Goal: Information Seeking & Learning: Compare options

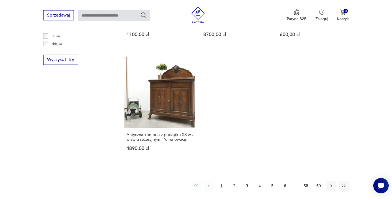
scroll to position [783, 0]
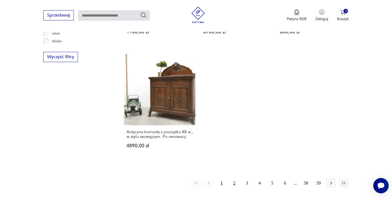
click at [236, 178] on button "2" at bounding box center [234, 183] width 10 height 10
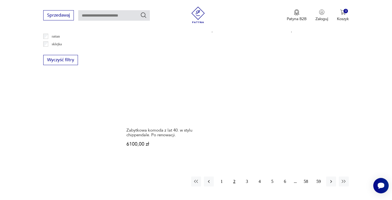
scroll to position [779, 0]
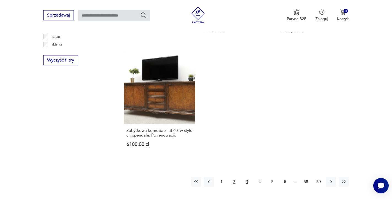
click at [249, 177] on button "3" at bounding box center [247, 182] width 10 height 10
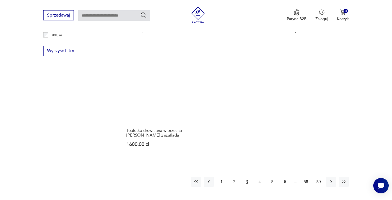
scroll to position [791, 0]
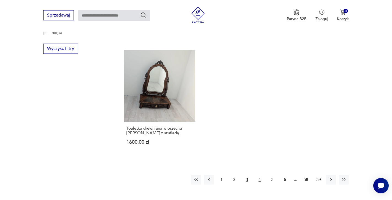
click at [259, 175] on button "4" at bounding box center [260, 180] width 10 height 10
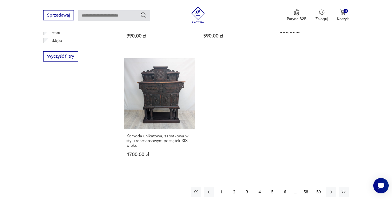
scroll to position [785, 0]
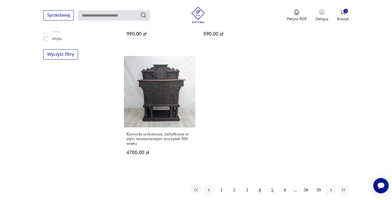
click at [273, 185] on button "5" at bounding box center [273, 190] width 10 height 10
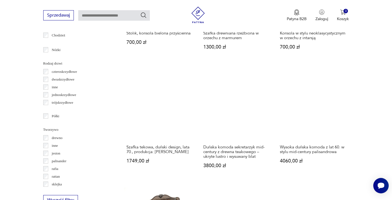
scroll to position [639, 0]
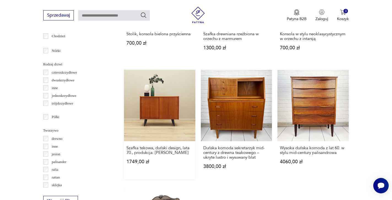
click at [165, 112] on link "Szafka tekowa, duński design, lata 70., produkcja: [PERSON_NAME] 1749,00 zł" at bounding box center [159, 125] width 71 height 110
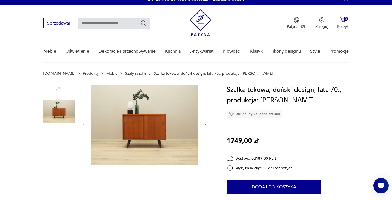
scroll to position [9, 0]
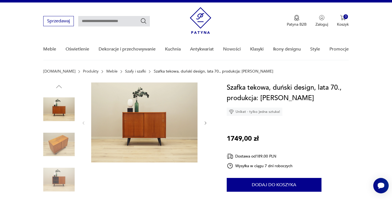
click at [205, 122] on icon "button" at bounding box center [206, 123] width 5 height 5
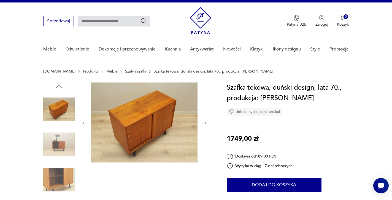
click at [205, 123] on icon "button" at bounding box center [206, 123] width 5 height 5
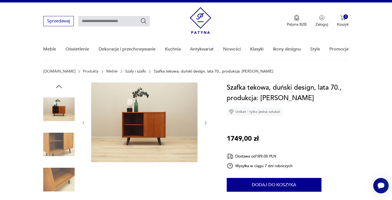
click at [205, 123] on icon "button" at bounding box center [206, 123] width 5 height 5
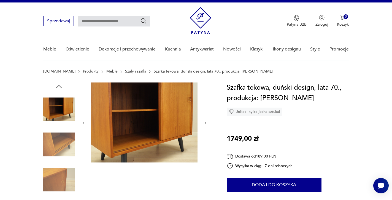
click at [206, 123] on icon "button" at bounding box center [206, 123] width 5 height 5
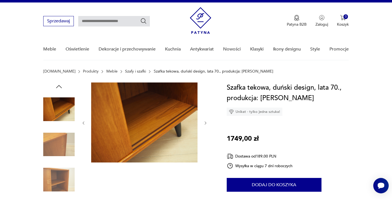
click at [206, 123] on icon "button" at bounding box center [206, 123] width 5 height 5
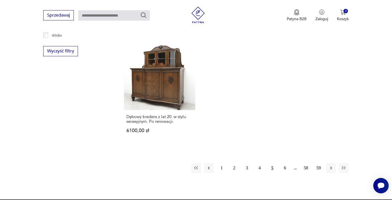
scroll to position [802, 0]
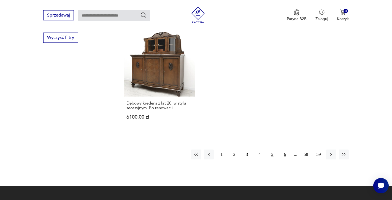
click at [287, 155] on button "6" at bounding box center [285, 154] width 10 height 10
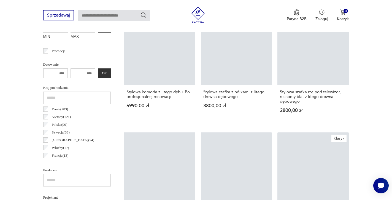
scroll to position [239, 0]
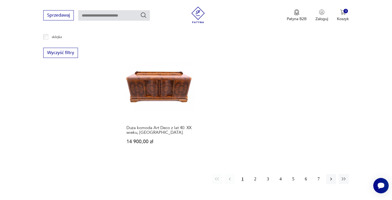
scroll to position [790, 0]
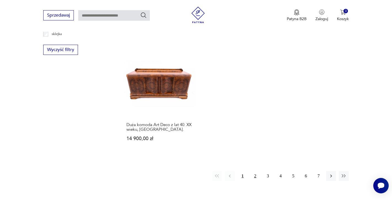
click at [257, 171] on button "2" at bounding box center [255, 176] width 10 height 10
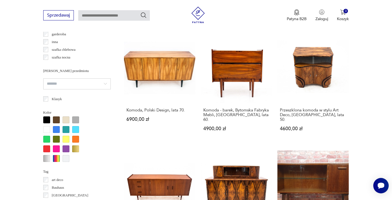
scroll to position [450, 0]
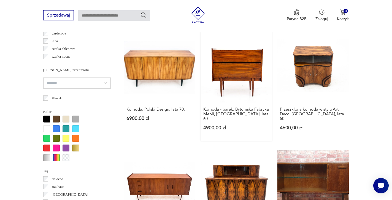
click at [242, 65] on link "Komoda - barek, Bytomska Fabryka Mebli, [GEOGRAPHIC_DATA], lata 60. 4900,00 zł" at bounding box center [236, 86] width 71 height 110
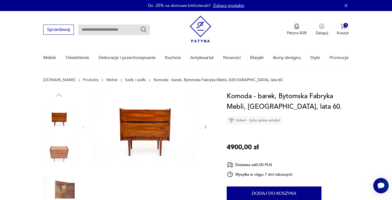
click at [207, 126] on icon "button" at bounding box center [206, 127] width 5 height 5
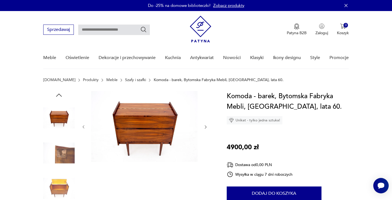
click at [207, 126] on icon "button" at bounding box center [206, 127] width 5 height 5
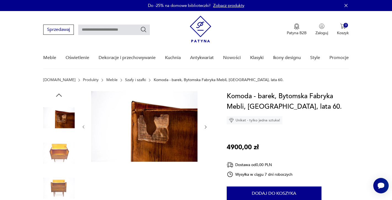
click at [207, 126] on icon "button" at bounding box center [206, 127] width 5 height 5
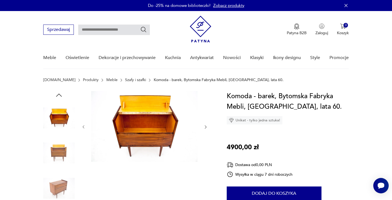
click at [207, 126] on icon "button" at bounding box center [206, 127] width 5 height 5
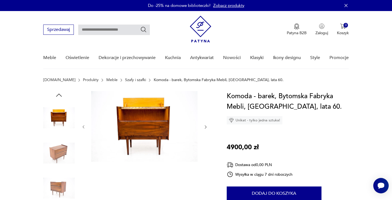
click at [206, 126] on icon "button" at bounding box center [206, 127] width 5 height 5
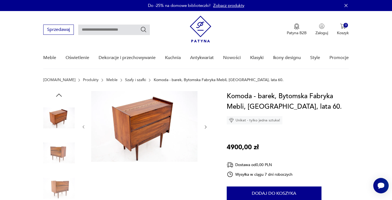
click at [206, 126] on icon "button" at bounding box center [206, 127] width 5 height 5
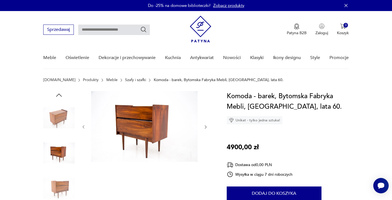
click at [206, 126] on icon "button" at bounding box center [206, 127] width 5 height 5
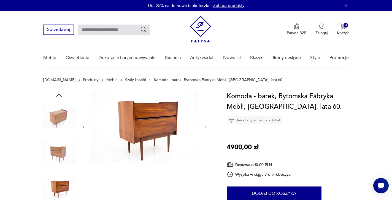
click at [206, 126] on icon "button" at bounding box center [206, 127] width 5 height 5
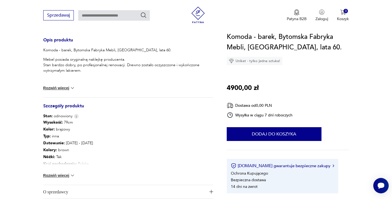
scroll to position [224, 0]
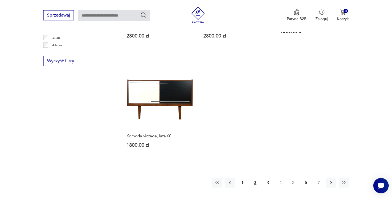
scroll to position [780, 0]
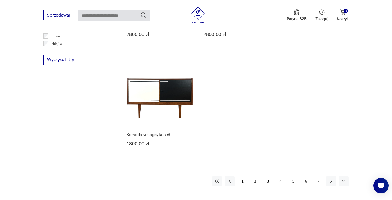
click at [268, 176] on button "3" at bounding box center [268, 181] width 10 height 10
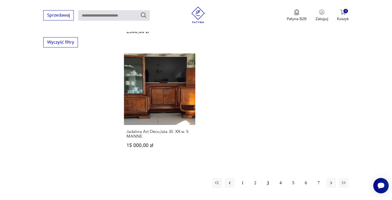
scroll to position [798, 0]
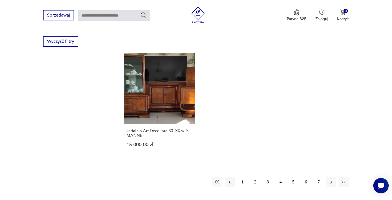
click at [282, 177] on button "4" at bounding box center [281, 182] width 10 height 10
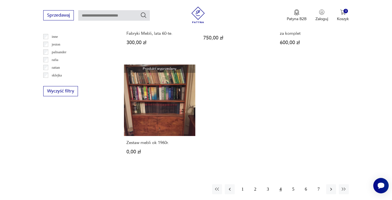
scroll to position [754, 0]
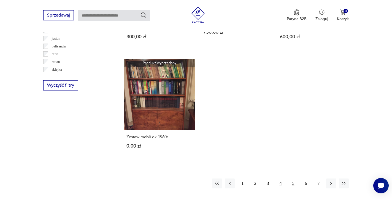
click at [293, 183] on button "5" at bounding box center [293, 183] width 10 height 10
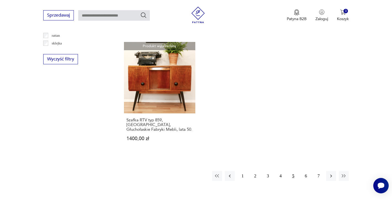
scroll to position [782, 0]
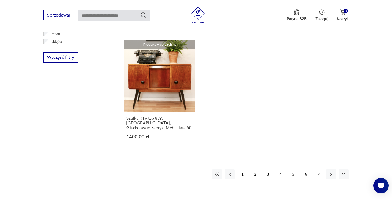
click at [306, 169] on button "6" at bounding box center [306, 174] width 10 height 10
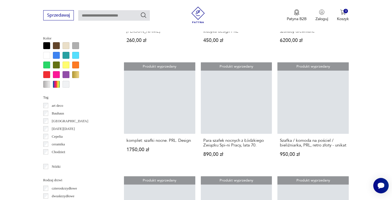
scroll to position [524, 0]
